Goal: Task Accomplishment & Management: Complete application form

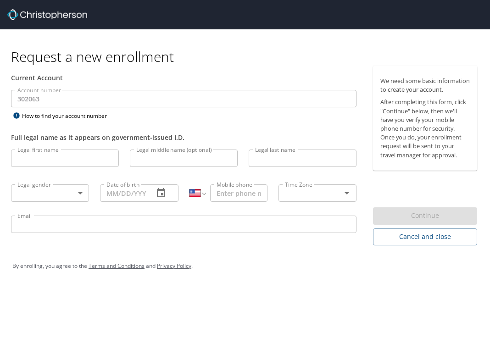
select select "US"
click at [44, 157] on input "Legal first name" at bounding box center [65, 158] width 108 height 17
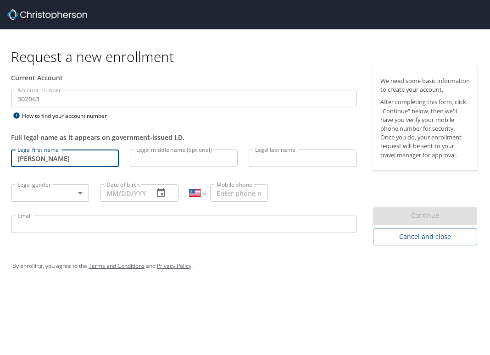
type input "[PERSON_NAME]"
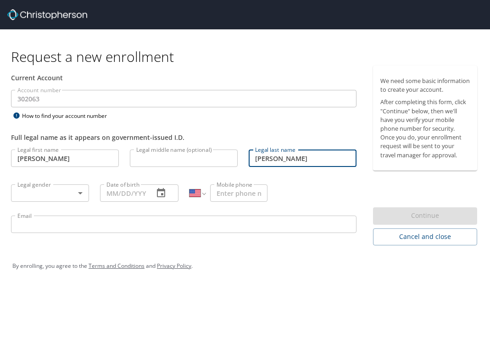
type input "[PERSON_NAME]"
click at [58, 186] on body "Request a new enrollment Current Account Account number 302063 Account number H…" at bounding box center [245, 177] width 490 height 355
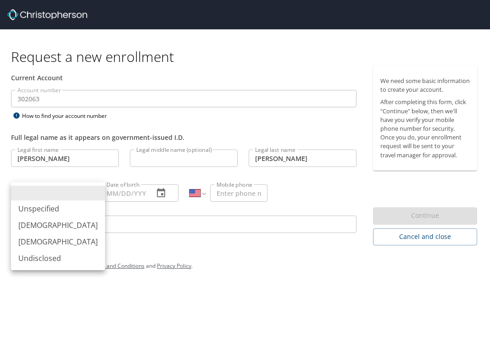
click at [48, 227] on li "[DEMOGRAPHIC_DATA]" at bounding box center [58, 225] width 94 height 17
type input "[DEMOGRAPHIC_DATA]"
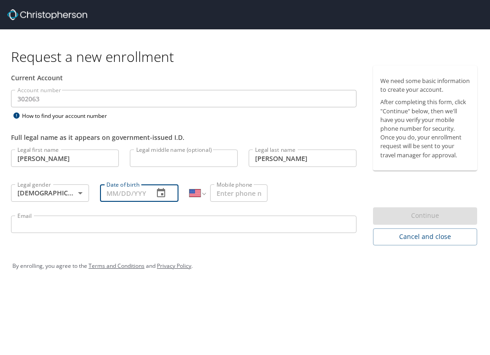
click at [138, 198] on input "Date of birth" at bounding box center [123, 192] width 46 height 17
type input "[DATE]"
click at [236, 191] on input "Mobile phone" at bounding box center [238, 192] width 57 height 17
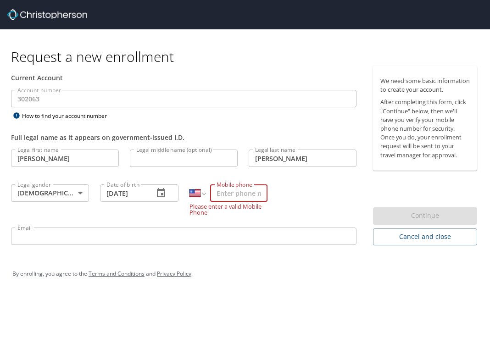
paste input "[PHONE_NUMBER]"
type input "[PHONE_NUMBER]"
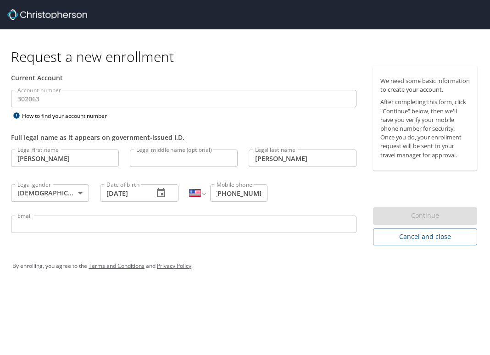
click at [310, 199] on div "Legal first name [PERSON_NAME] Legal first name Legal middle name (optional) Le…" at bounding box center [184, 192] width 356 height 97
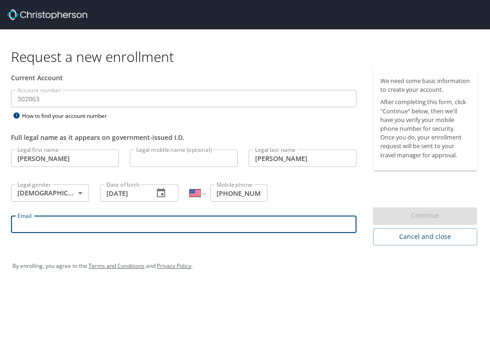
click at [141, 228] on input "Email" at bounding box center [183, 224] width 345 height 17
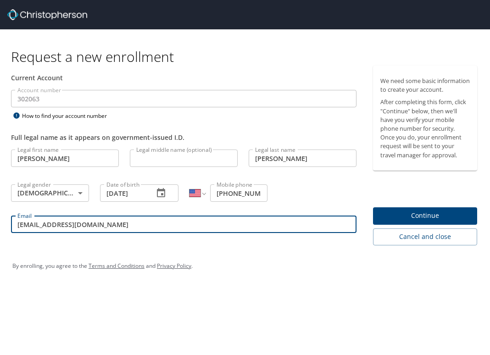
type input "[EMAIL_ADDRESS][DOMAIN_NAME]"
click at [421, 222] on span "Continue" at bounding box center [424, 215] width 89 height 11
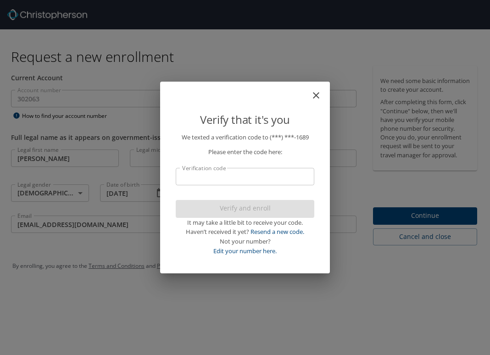
click at [315, 93] on icon "close" at bounding box center [316, 95] width 11 height 11
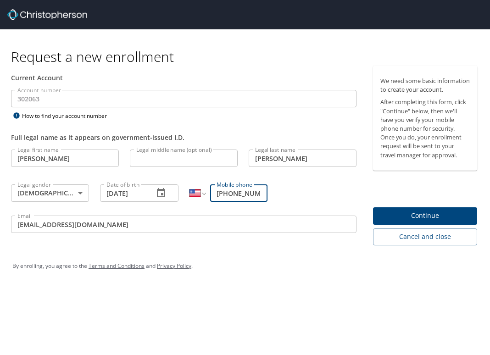
scroll to position [0, 1]
click at [233, 195] on input "[PHONE_NUMBER]" at bounding box center [238, 192] width 57 height 17
type input "[PHONE_NUMBER]"
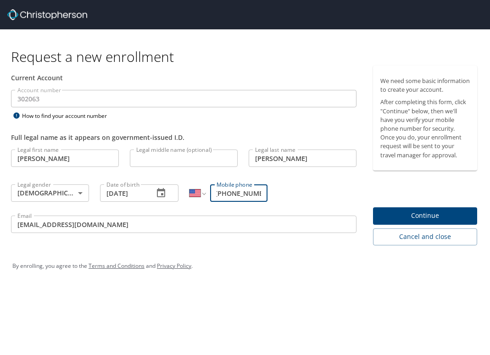
click at [402, 222] on span "Continue" at bounding box center [424, 215] width 89 height 11
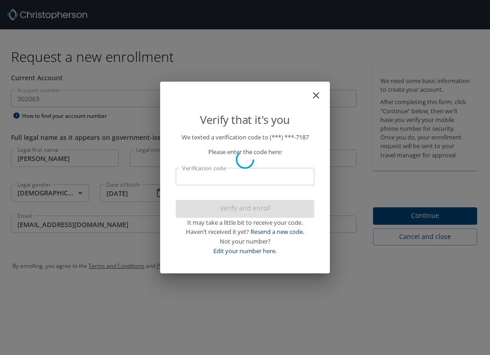
scroll to position [0, 0]
click at [230, 174] on input "Verification code" at bounding box center [245, 176] width 139 height 17
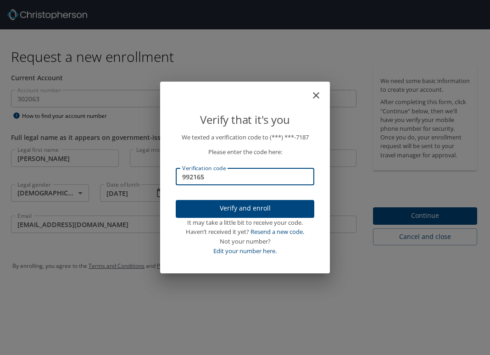
type input "992165"
click at [255, 210] on span "Verify and enroll" at bounding box center [245, 208] width 124 height 11
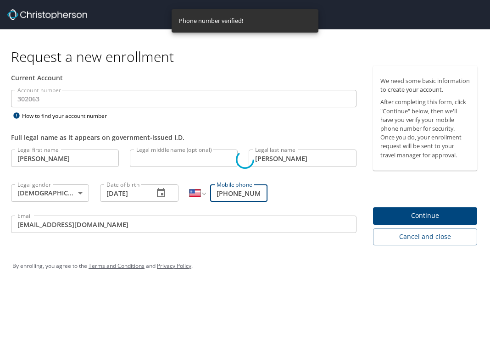
scroll to position [0, 1]
